Goal: Task Accomplishment & Management: Complete application form

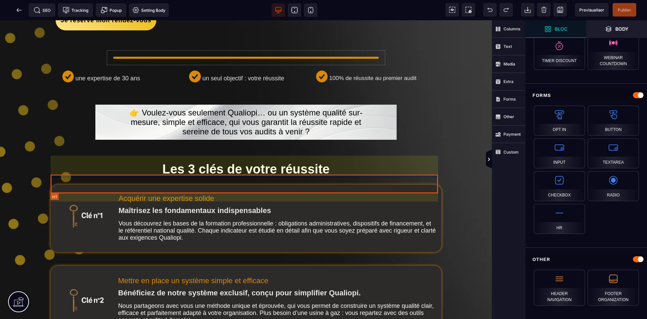
scroll to position [101, 0]
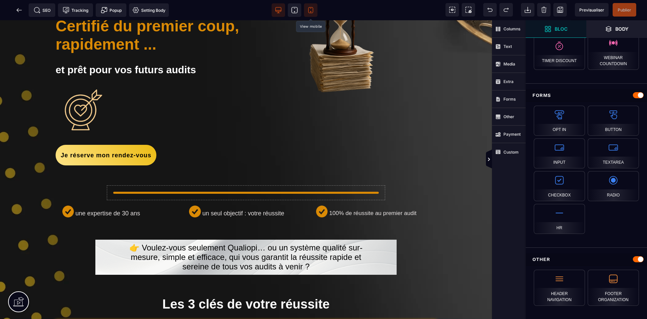
click at [308, 10] on icon at bounding box center [310, 10] width 5 height 6
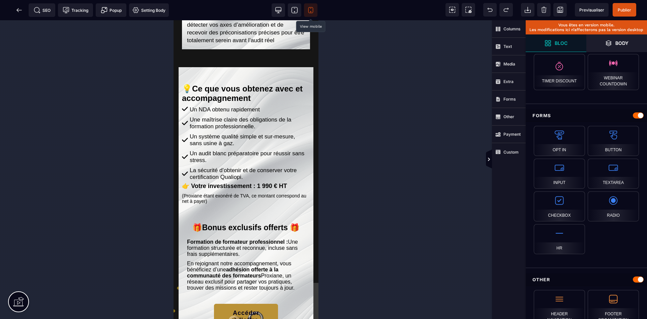
scroll to position [1685, 0]
click at [283, 9] on span at bounding box center [278, 9] width 13 height 13
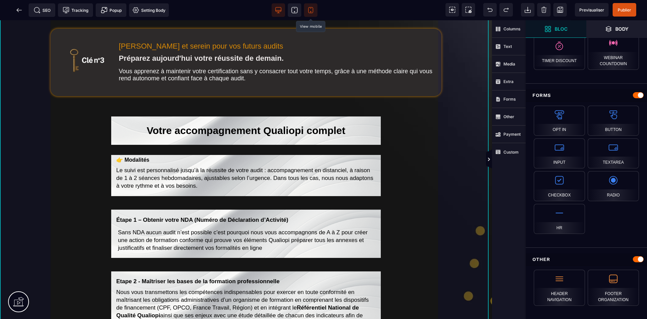
scroll to position [507, 0]
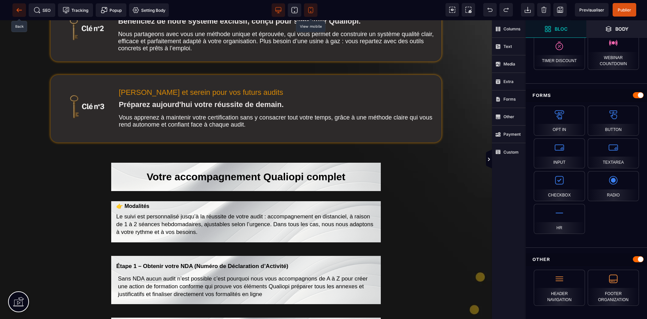
click at [17, 7] on icon at bounding box center [19, 10] width 7 height 7
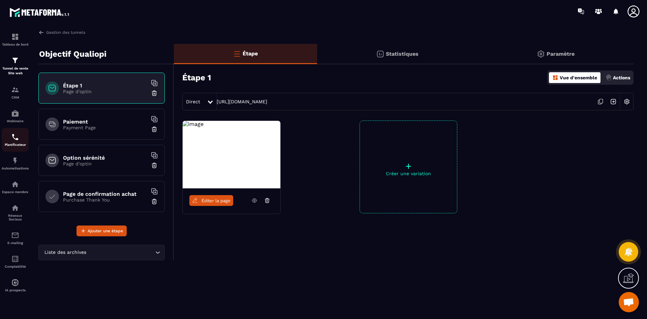
click at [19, 144] on p "Planificateur" at bounding box center [15, 145] width 27 height 4
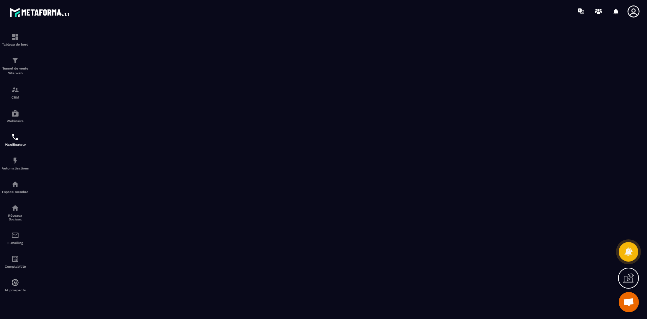
click at [631, 12] on icon at bounding box center [633, 11] width 13 height 13
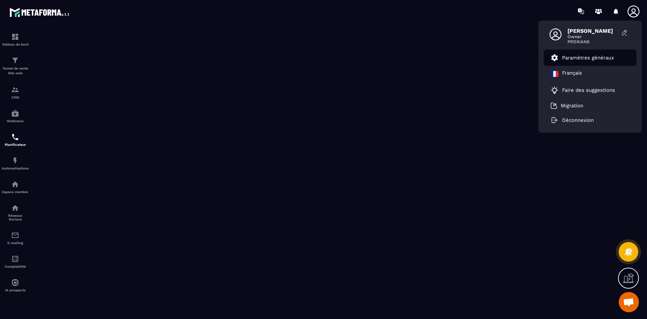
click at [596, 56] on p "Paramètres généraux" at bounding box center [588, 58] width 52 height 6
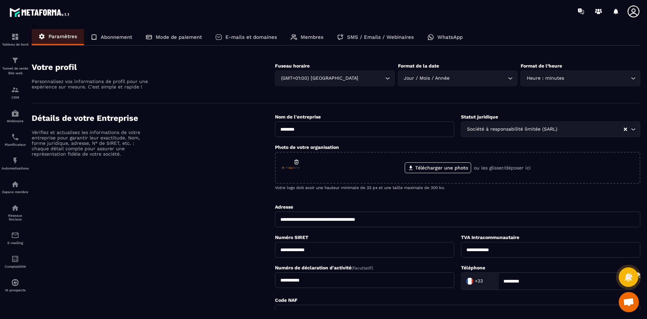
click at [304, 32] on div "Membres" at bounding box center [307, 37] width 47 height 16
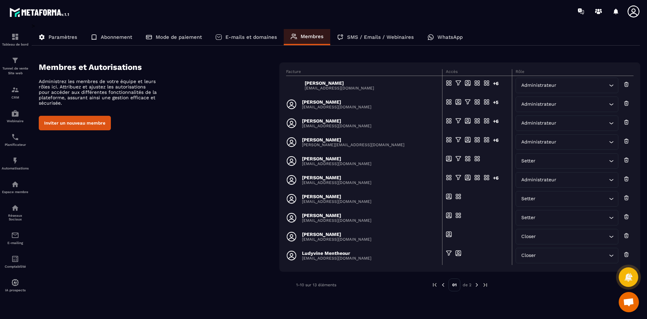
click at [477, 285] on img at bounding box center [477, 284] width 6 height 6
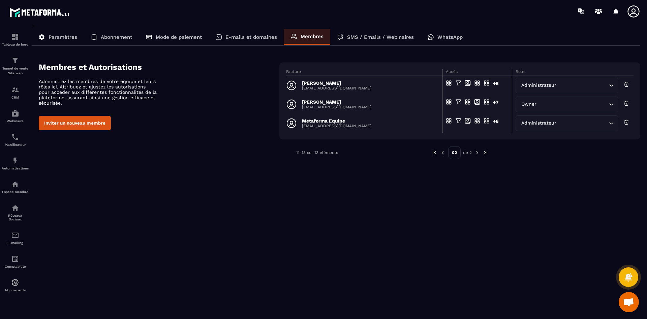
click at [98, 122] on button "Inviter un nouveau membre" at bounding box center [75, 123] width 72 height 14
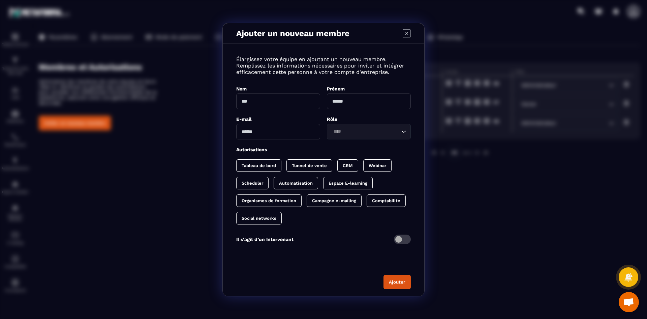
click at [445, 208] on div "Ajouter un nouveau membre Élargissez votre équipe en ajoutant un nouveau membre…" at bounding box center [323, 159] width 647 height 319
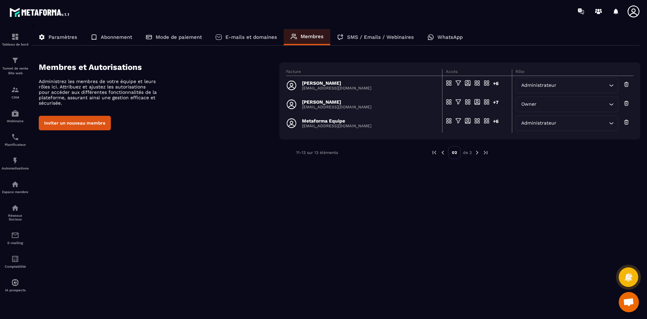
click at [91, 125] on button "Inviter un nouveau membre" at bounding box center [75, 123] width 72 height 14
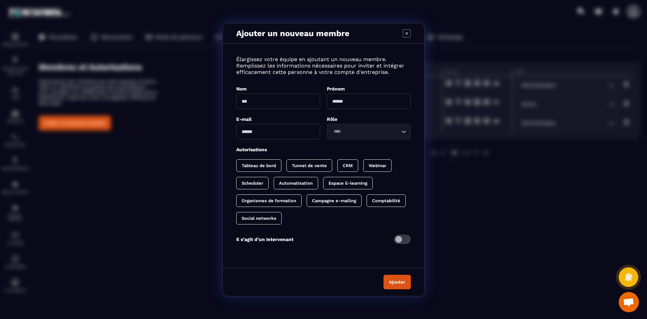
click at [268, 100] on input "Modal window" at bounding box center [278, 101] width 84 height 16
type input "********"
type input "*"
type input "**********"
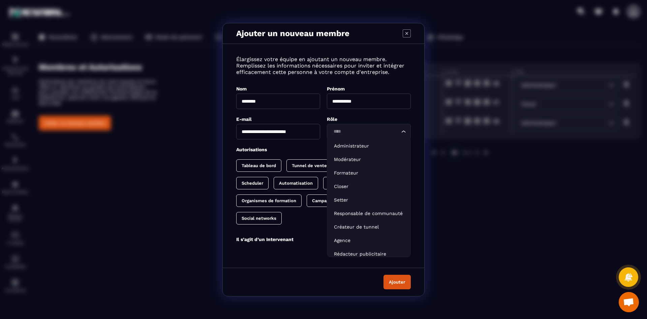
click at [403, 130] on icon "Search for option" at bounding box center [403, 131] width 7 height 7
click at [362, 184] on p "Closer" at bounding box center [369, 186] width 70 height 7
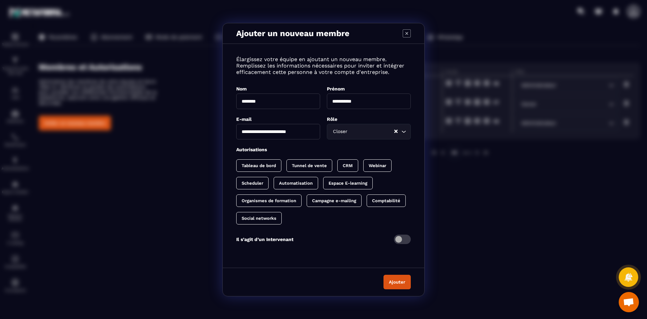
click at [267, 164] on p "Tableau de bord" at bounding box center [259, 165] width 34 height 5
click at [311, 168] on p "Tunnel de vente" at bounding box center [316, 165] width 35 height 5
drag, startPoint x: 354, startPoint y: 165, endPoint x: 377, endPoint y: 162, distance: 23.7
click at [377, 165] on div "CRM" at bounding box center [391, 165] width 28 height 12
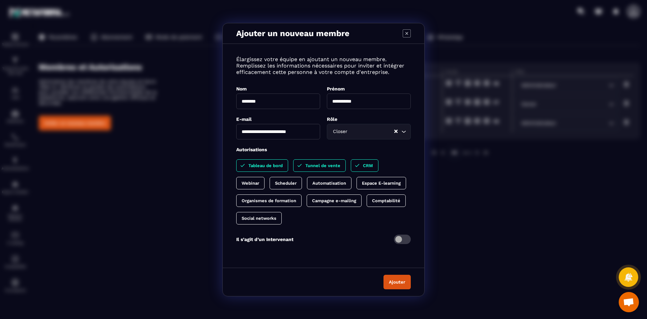
click at [302, 194] on div "Espace E-learning" at bounding box center [268, 200] width 65 height 12
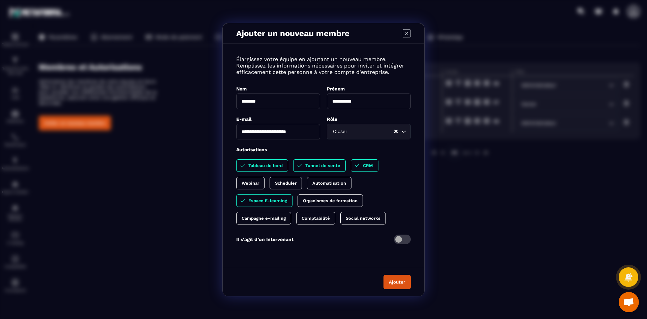
click at [353, 220] on p "Social networks" at bounding box center [363, 217] width 35 height 5
click at [330, 217] on p "Comptabilité" at bounding box center [316, 217] width 28 height 5
drag, startPoint x: 325, startPoint y: 201, endPoint x: 324, endPoint y: 185, distance: 16.5
click at [325, 198] on p "Organismes de formation" at bounding box center [330, 200] width 55 height 5
click at [324, 182] on p "Automatisation" at bounding box center [329, 182] width 34 height 5
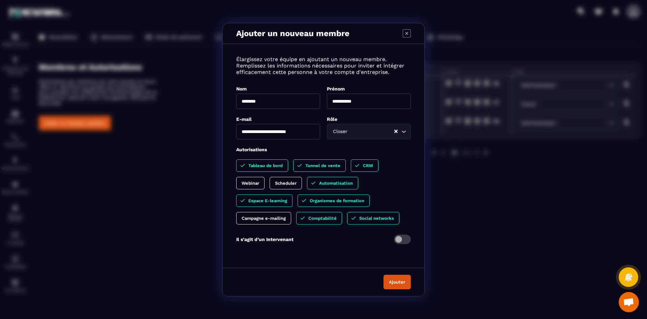
click at [282, 183] on p "Scheduler" at bounding box center [286, 182] width 22 height 5
click at [254, 181] on p "Webinar" at bounding box center [251, 182] width 18 height 5
click at [264, 216] on p "Campagne e-mailing" at bounding box center [264, 217] width 44 height 5
click at [275, 167] on p "Tableau de bord" at bounding box center [265, 165] width 34 height 5
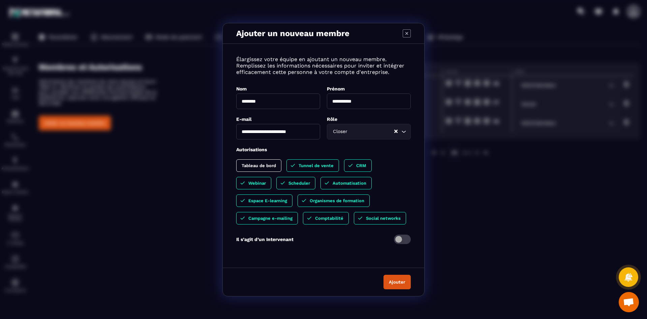
click at [276, 186] on div "Webinar" at bounding box center [295, 183] width 39 height 12
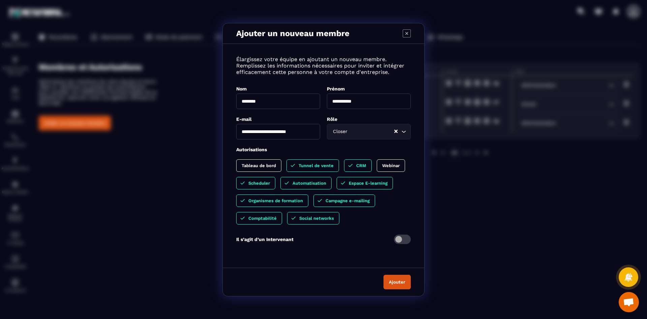
click at [313, 196] on div "Organismes de formation" at bounding box center [344, 200] width 62 height 12
drag, startPoint x: 289, startPoint y: 183, endPoint x: 294, endPoint y: 179, distance: 6.7
click at [337, 183] on div "Automatisation" at bounding box center [365, 183] width 56 height 12
drag, startPoint x: 301, startPoint y: 162, endPoint x: 336, endPoint y: 165, distance: 34.5
click at [344, 162] on div "Tunnel de vente" at bounding box center [358, 165] width 28 height 12
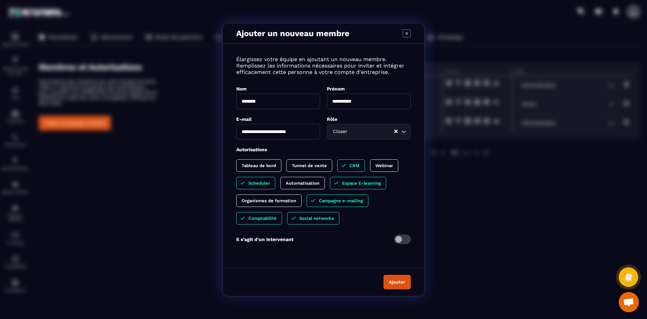
drag, startPoint x: 342, startPoint y: 163, endPoint x: 340, endPoint y: 179, distance: 16.0
click at [342, 163] on div "CRM" at bounding box center [351, 165] width 28 height 12
click at [340, 181] on div "Espace E-learning" at bounding box center [358, 183] width 56 height 12
drag, startPoint x: 339, startPoint y: 197, endPoint x: 339, endPoint y: 203, distance: 5.7
click at [282, 212] on div "Campagne e-mailing" at bounding box center [259, 218] width 46 height 12
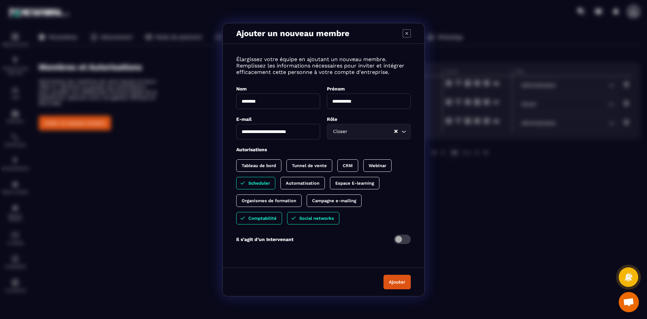
click at [319, 223] on div "**********" at bounding box center [324, 154] width 202 height 207
drag, startPoint x: 269, startPoint y: 219, endPoint x: 287, endPoint y: 217, distance: 17.6
click at [269, 218] on p "Comptabilité" at bounding box center [262, 217] width 28 height 5
click at [293, 217] on div "Tableau de bord Tunnel de vente CRM Webinar Scheduler Automatisation Espace E-l…" at bounding box center [323, 191] width 175 height 65
click at [270, 220] on div "Social networks" at bounding box center [262, 218] width 52 height 12
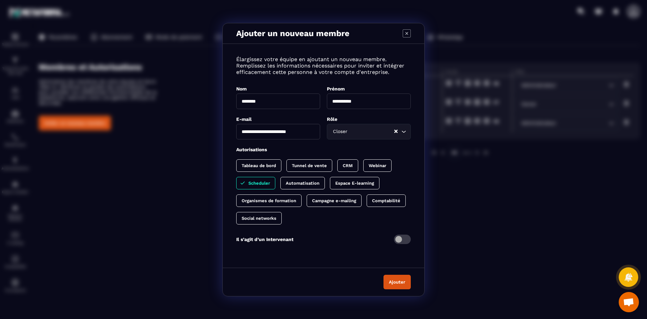
click at [395, 279] on button "Ajouter" at bounding box center [397, 281] width 27 height 14
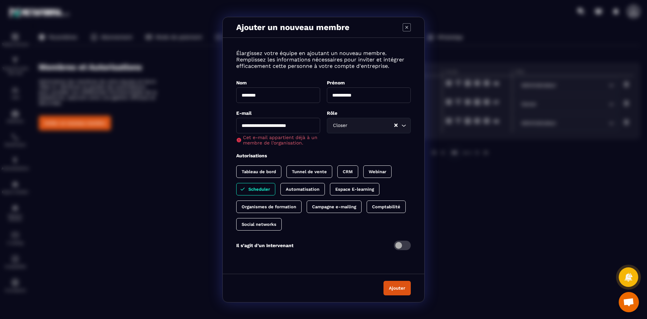
drag, startPoint x: 302, startPoint y: 125, endPoint x: 262, endPoint y: 125, distance: 40.1
click at [262, 124] on input "**********" at bounding box center [278, 126] width 84 height 16
click at [299, 127] on input "**********" at bounding box center [278, 126] width 84 height 16
click at [313, 126] on input "**********" at bounding box center [278, 126] width 84 height 16
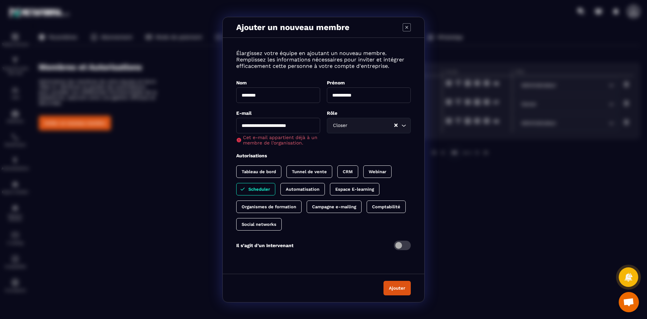
click at [302, 123] on input "**********" at bounding box center [278, 126] width 84 height 16
drag, startPoint x: 310, startPoint y: 126, endPoint x: 239, endPoint y: 126, distance: 70.4
click at [239, 126] on input "**********" at bounding box center [278, 126] width 84 height 16
click at [406, 27] on div "Ajouter un nouveau membre" at bounding box center [324, 27] width 202 height 21
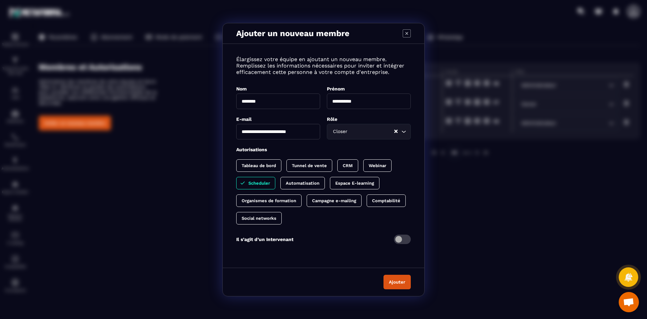
click at [403, 32] on icon "Modal window" at bounding box center [407, 33] width 8 height 8
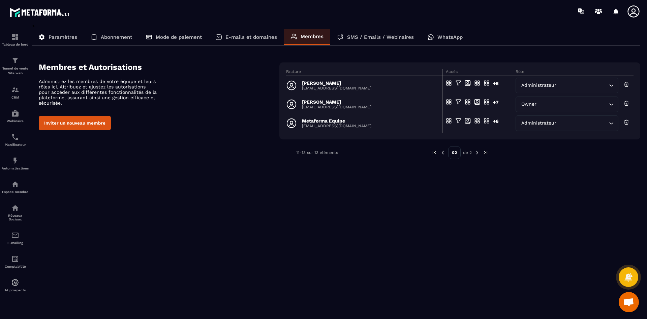
click at [635, 9] on icon at bounding box center [634, 11] width 12 height 12
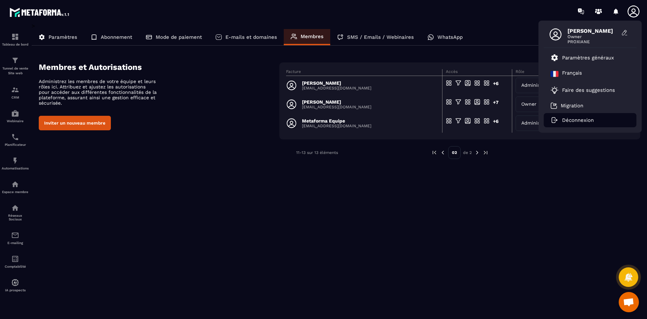
click at [578, 121] on p "Déconnexion" at bounding box center [578, 120] width 32 height 6
